Goal: Task Accomplishment & Management: Manage account settings

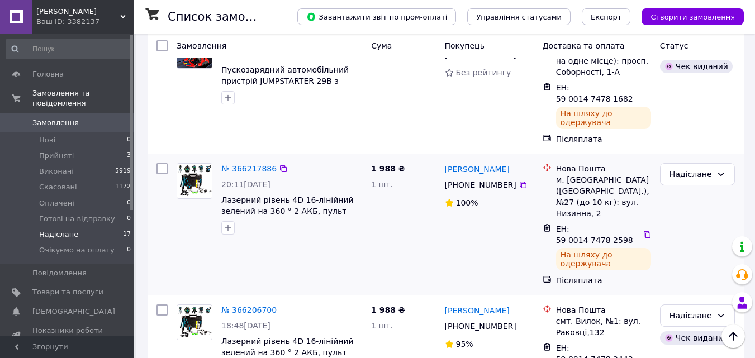
scroll to position [280, 0]
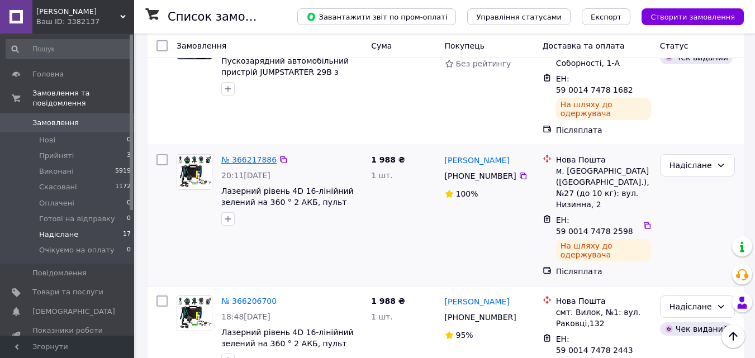
click at [244, 155] on link "№ 366217886" at bounding box center [248, 159] width 55 height 9
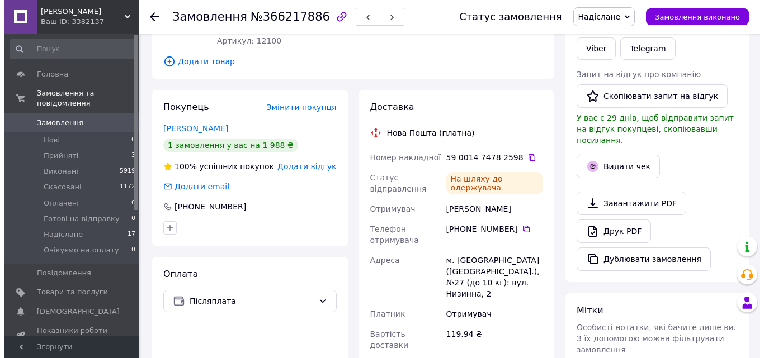
scroll to position [168, 0]
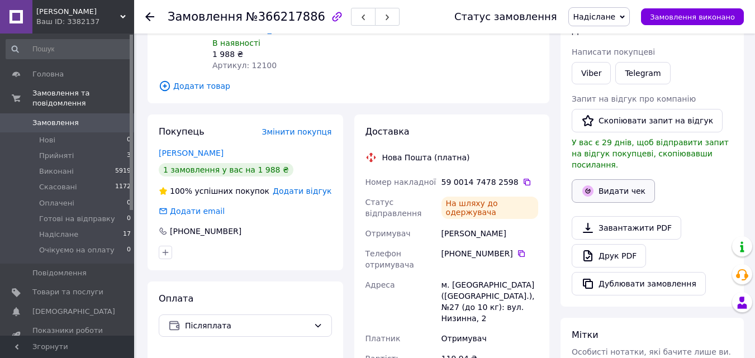
click at [628, 179] on button "Видати чек" at bounding box center [613, 190] width 83 height 23
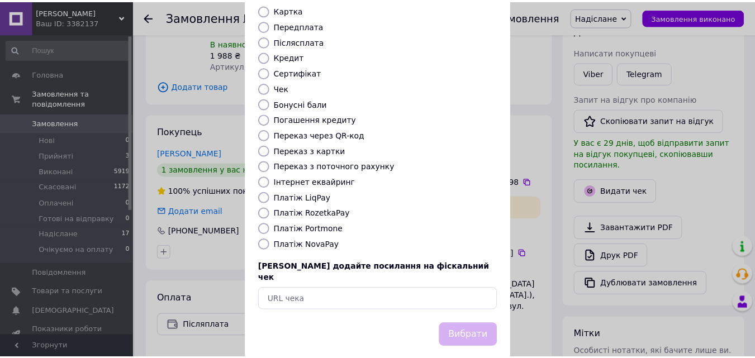
scroll to position [122, 0]
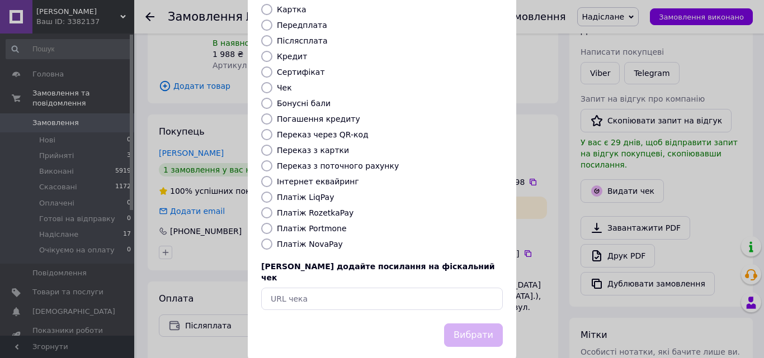
click at [266, 239] on input "Платіж NovaPay" at bounding box center [266, 244] width 11 height 11
radio input "true"
click at [457, 324] on button "Вибрати" at bounding box center [473, 336] width 59 height 24
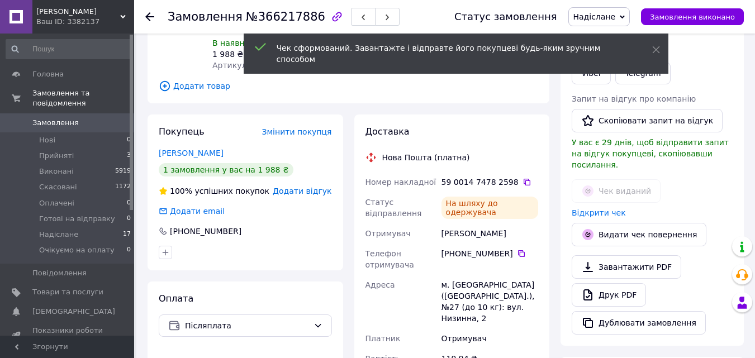
click at [150, 17] on use at bounding box center [149, 16] width 9 height 9
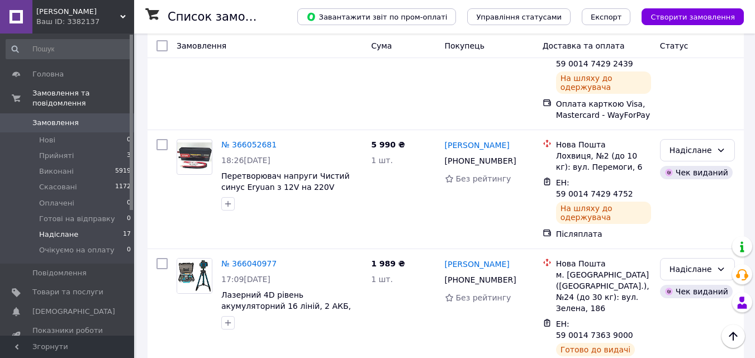
scroll to position [1146, 0]
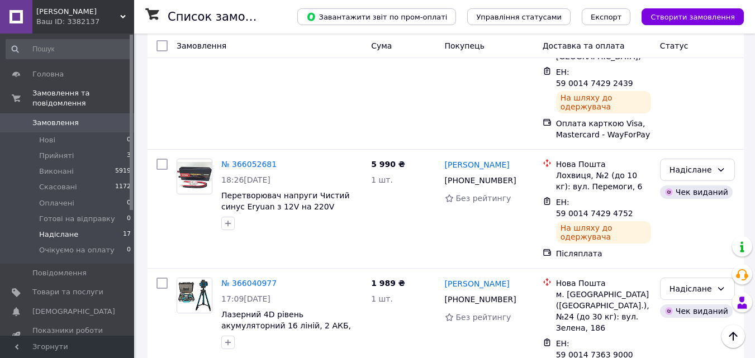
click at [684, 248] on li "Виконано" at bounding box center [698, 254] width 74 height 20
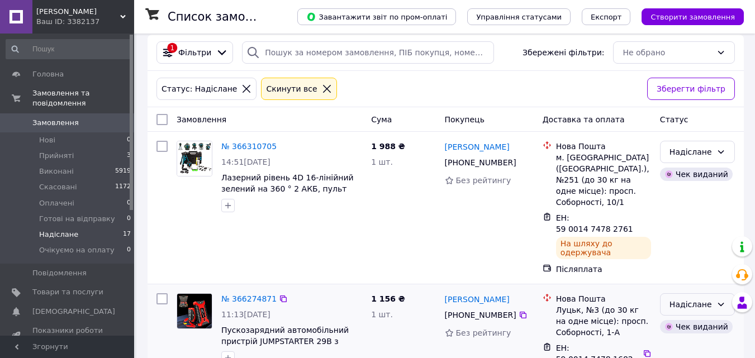
scroll to position [0, 0]
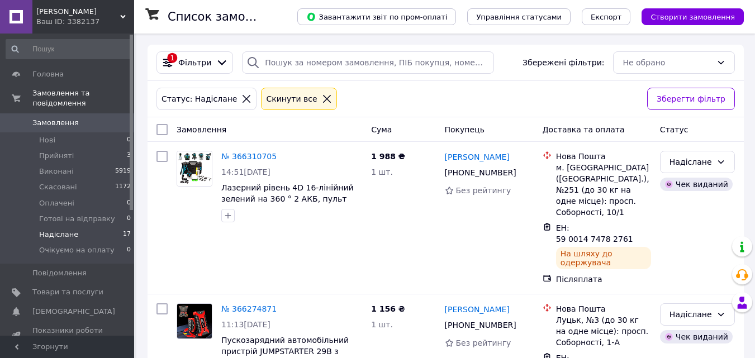
click at [94, 227] on li "Надіслане 17" at bounding box center [69, 235] width 138 height 16
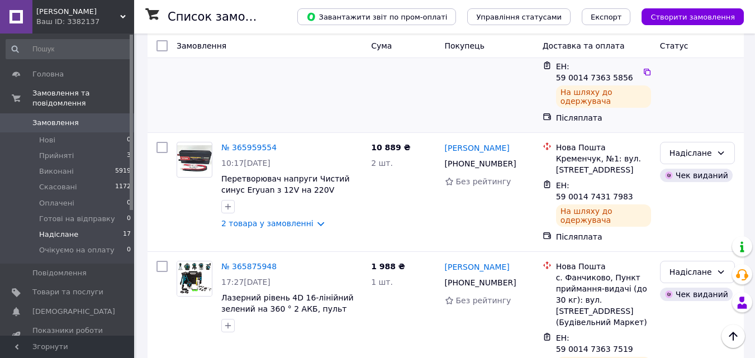
scroll to position [1707, 0]
